Goal: Information Seeking & Learning: Learn about a topic

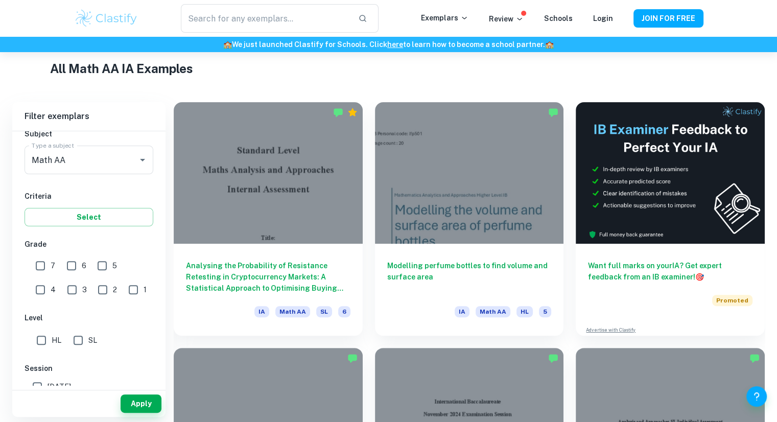
scroll to position [243, 0]
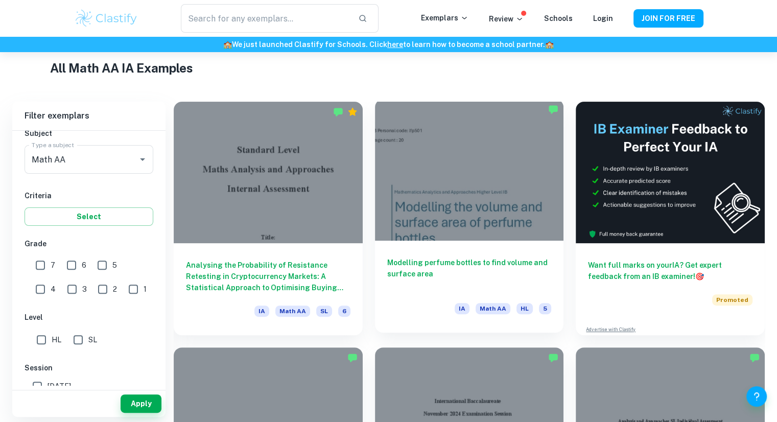
click at [434, 240] on div at bounding box center [469, 170] width 189 height 142
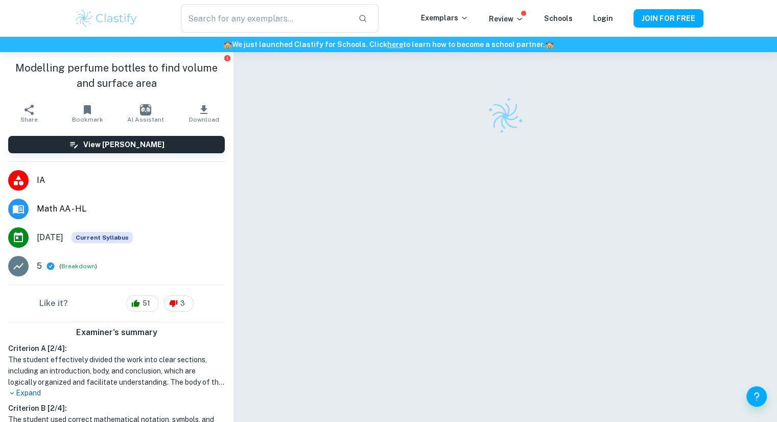
click at [434, 240] on div at bounding box center [505, 250] width 471 height 397
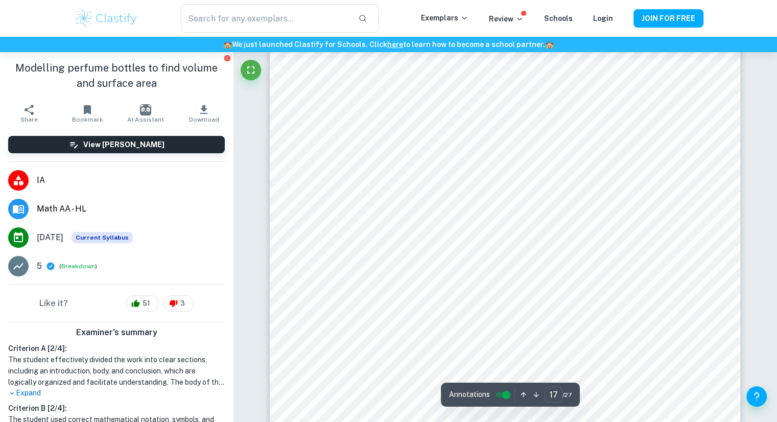
scroll to position [11106, 0]
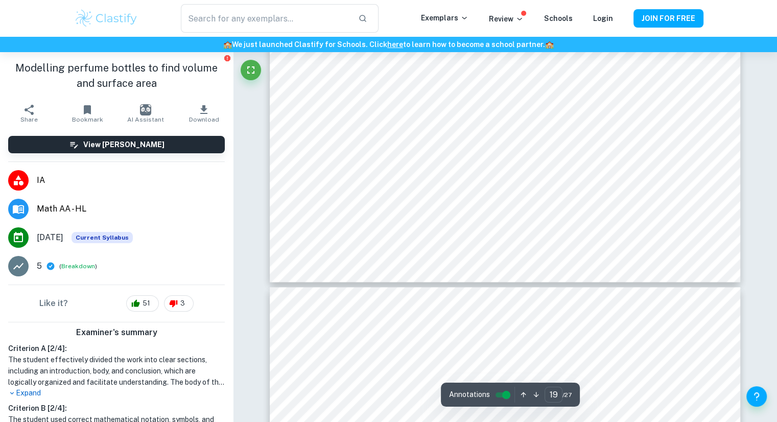
type input "20"
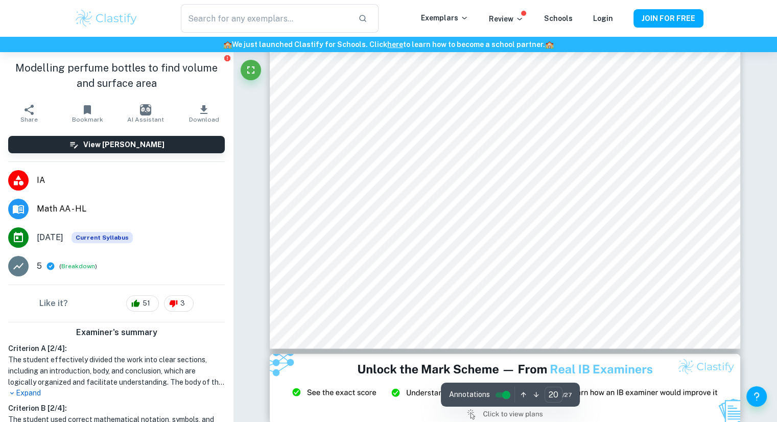
scroll to position [13447, 0]
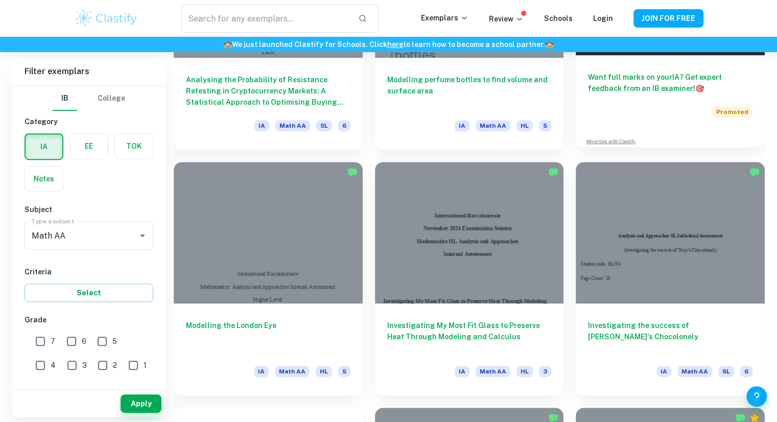
scroll to position [429, 0]
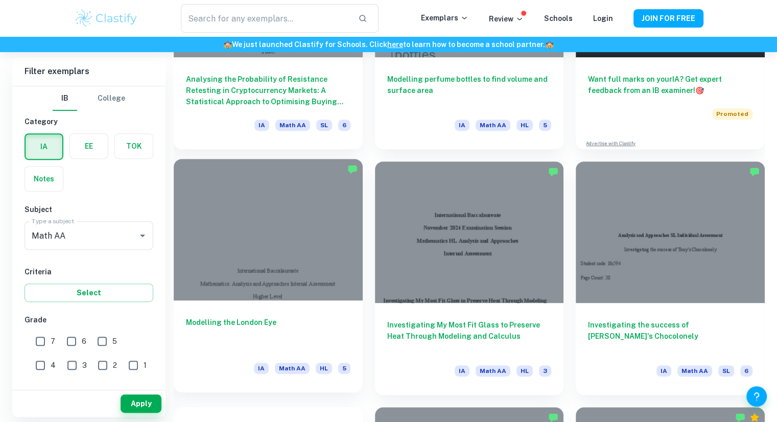
click at [295, 240] on div at bounding box center [268, 230] width 189 height 142
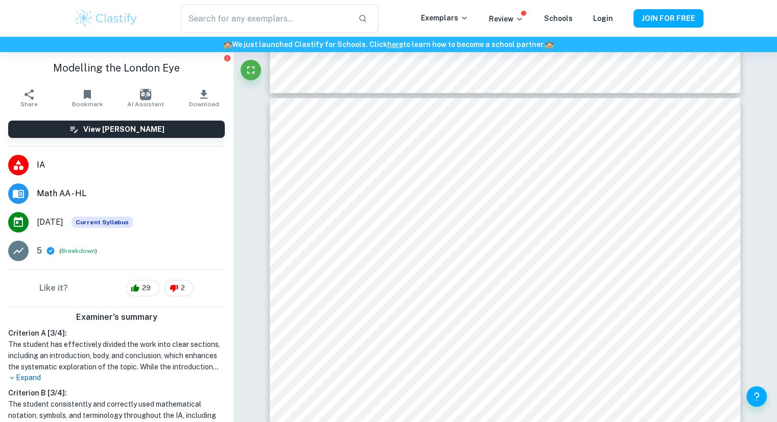
scroll to position [4139, 0]
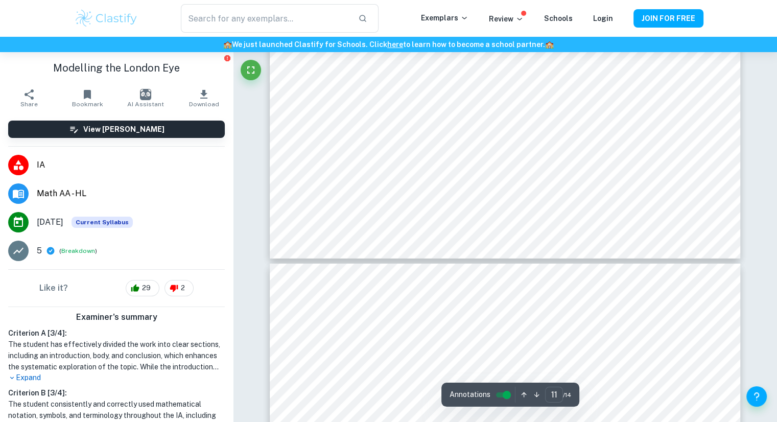
type input "12"
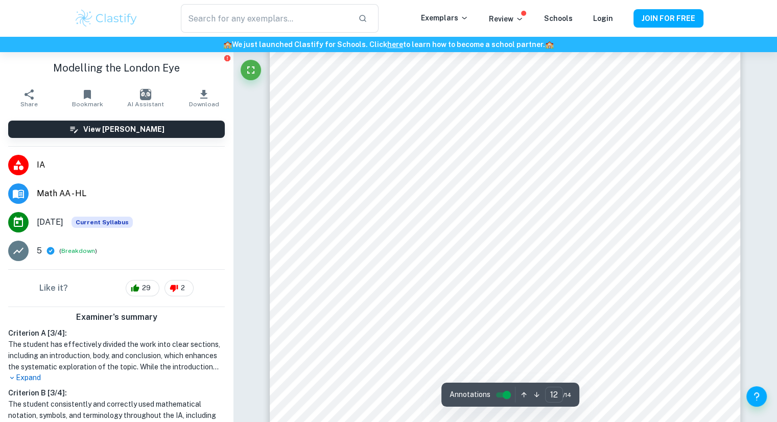
scroll to position [7702, 0]
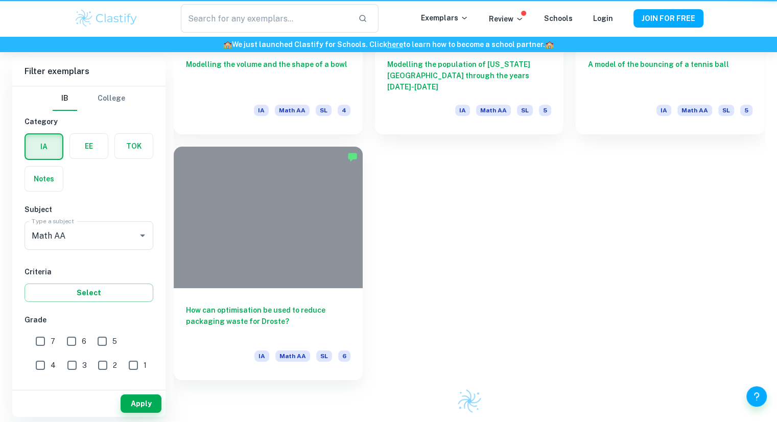
scroll to position [429, 0]
